Goal: Information Seeking & Learning: Find specific fact

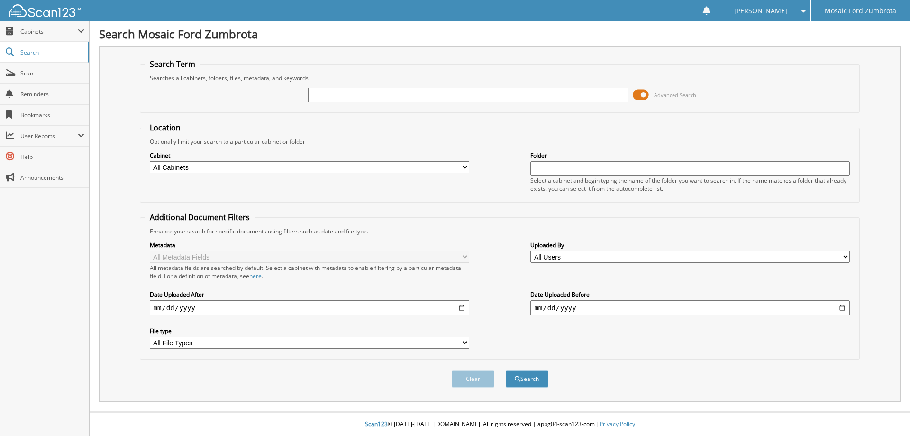
click at [339, 95] on input "text" at bounding box center [467, 95] width 319 height 14
type input "[PERSON_NAME]"
click at [506, 370] on button "Search" at bounding box center [527, 379] width 43 height 18
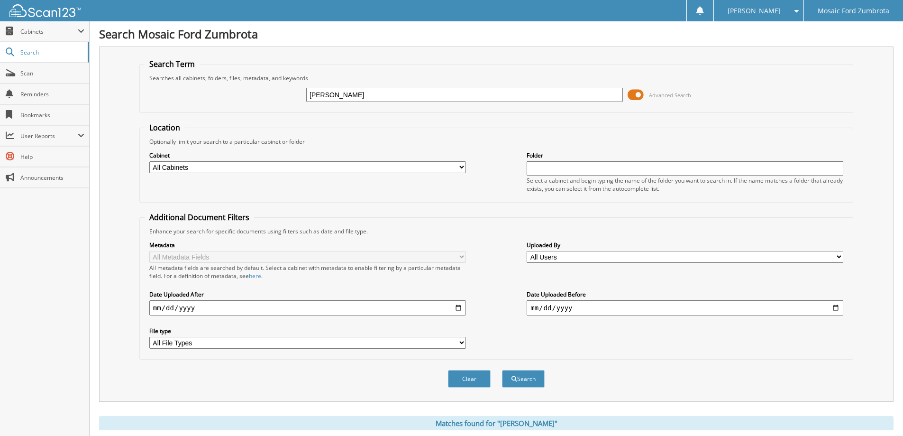
click at [359, 95] on input "[PERSON_NAME]" at bounding box center [464, 95] width 317 height 14
type input "joseph geno"
click at [502, 370] on button "Search" at bounding box center [523, 379] width 43 height 18
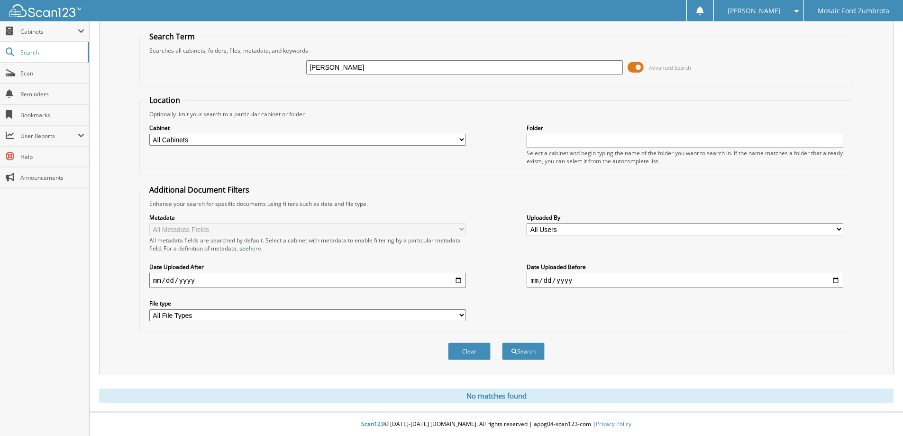
click at [355, 68] on input "joseph geno" at bounding box center [464, 67] width 317 height 14
type input "geno"
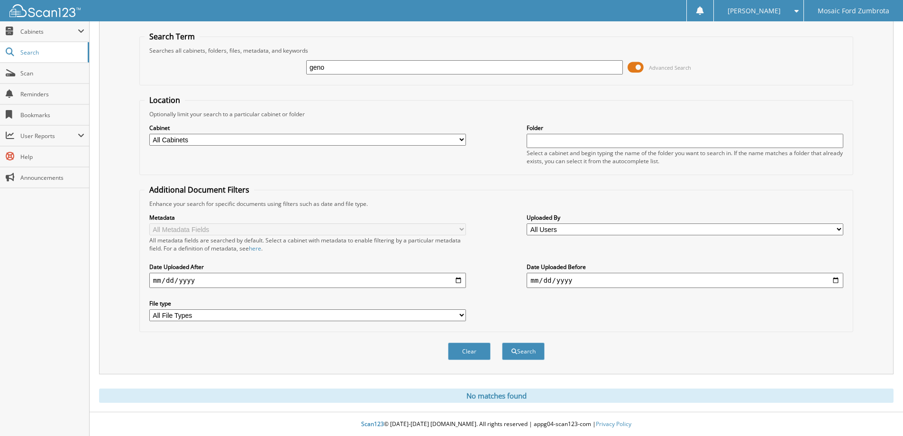
click at [502, 342] on button "Search" at bounding box center [523, 351] width 43 height 18
